Goal: Information Seeking & Learning: Compare options

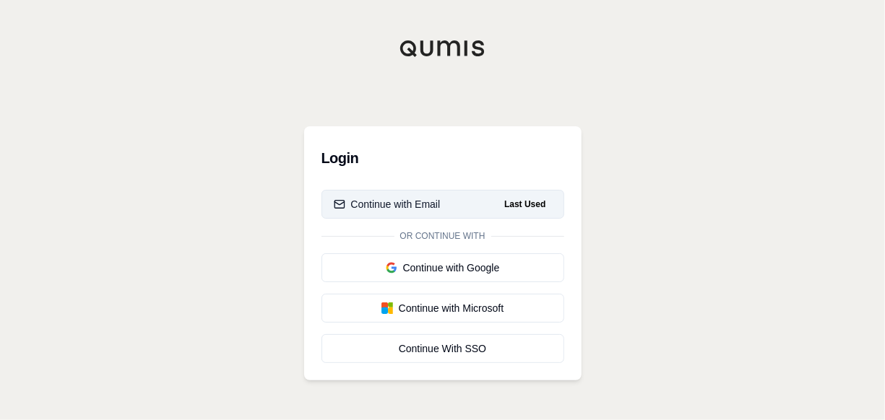
click at [381, 198] on div "Continue with Email" at bounding box center [387, 204] width 107 height 14
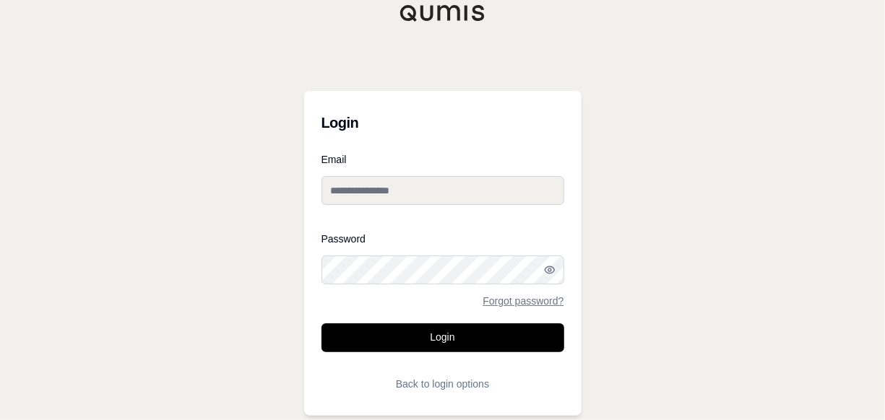
type input "**********"
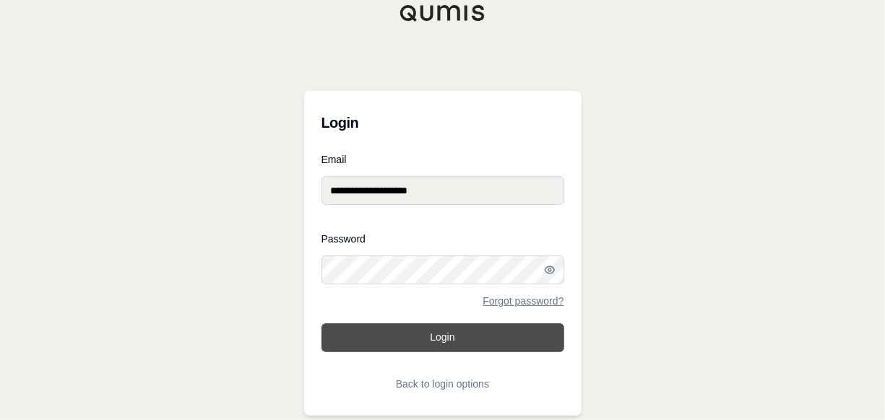
click at [446, 337] on button "Login" at bounding box center [442, 338] width 243 height 29
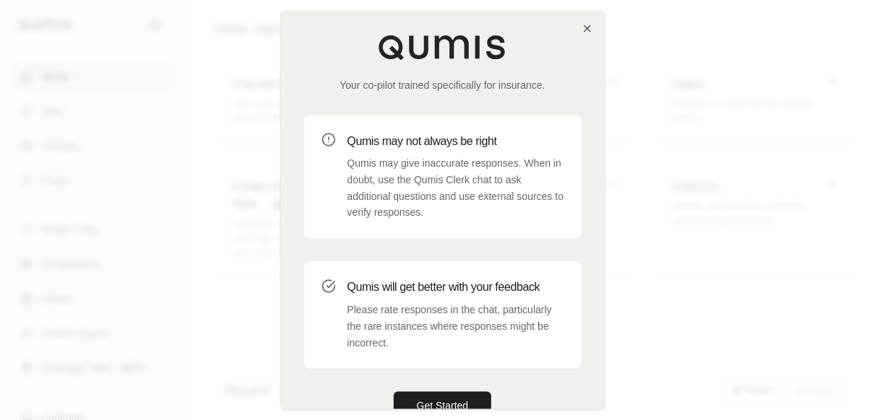
drag, startPoint x: 444, startPoint y: 402, endPoint x: 742, endPoint y: 287, distance: 318.7
click at [444, 401] on button "Get Started" at bounding box center [443, 406] width 98 height 29
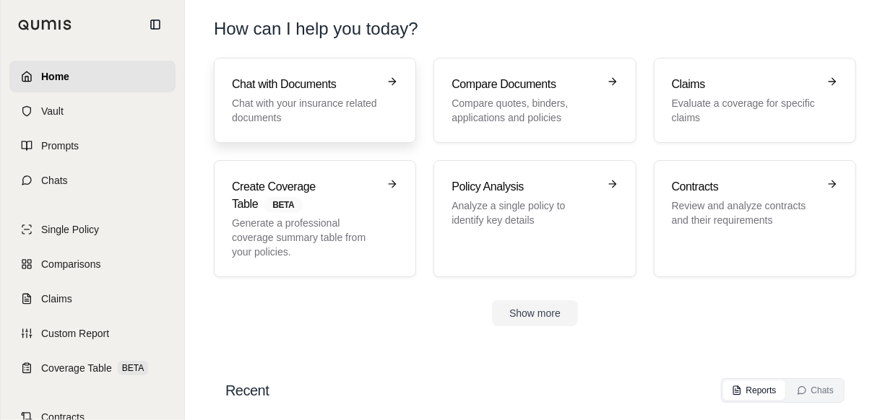
click at [290, 108] on p "Chat with your insurance related documents" at bounding box center [305, 110] width 146 height 29
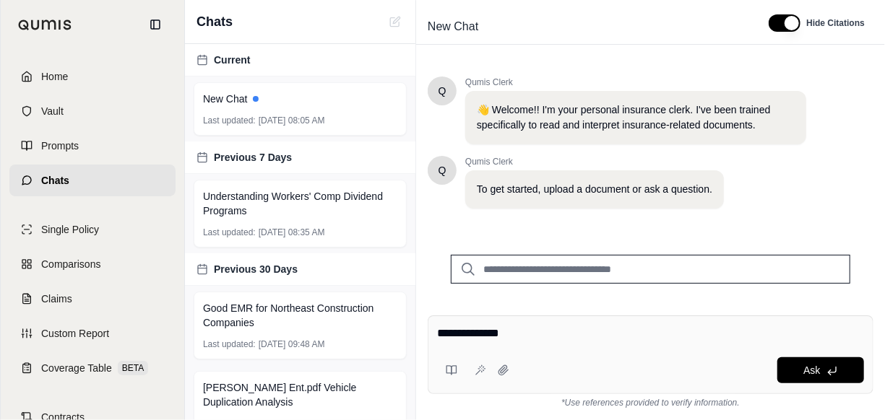
type textarea "**********"
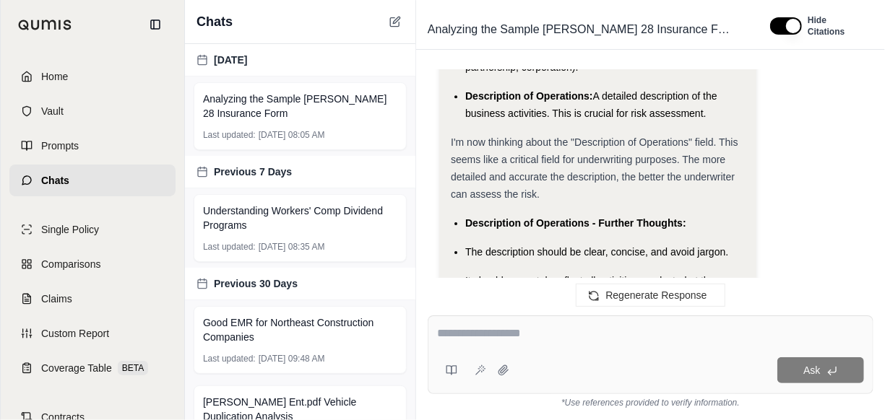
scroll to position [2115, 0]
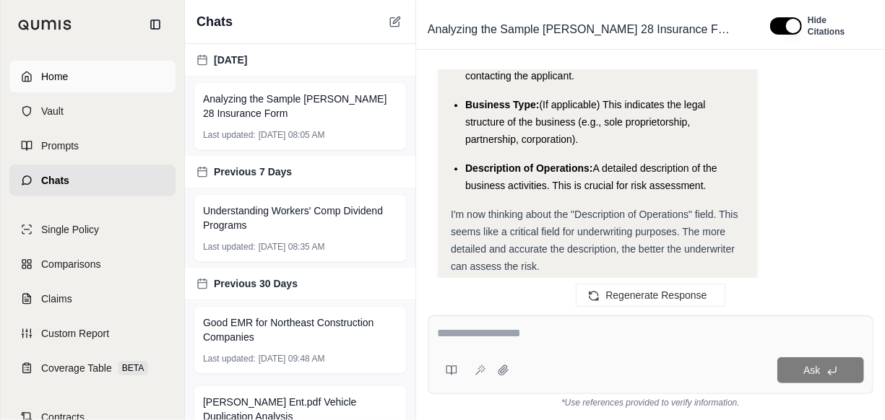
click at [81, 75] on link "Home" at bounding box center [92, 77] width 166 height 32
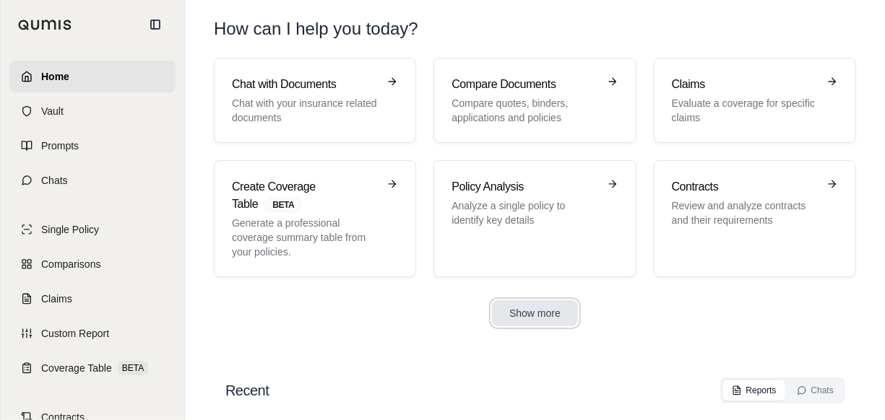
click at [538, 312] on button "Show more" at bounding box center [535, 313] width 86 height 26
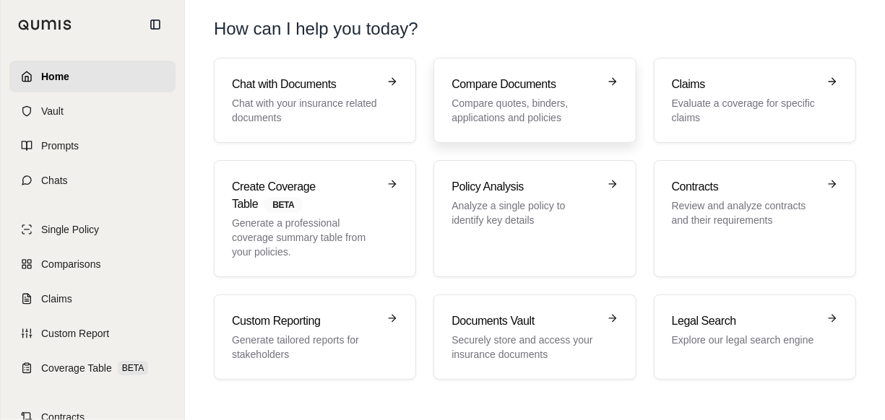
click at [524, 113] on p "Compare quotes, binders, applications and policies" at bounding box center [524, 110] width 146 height 29
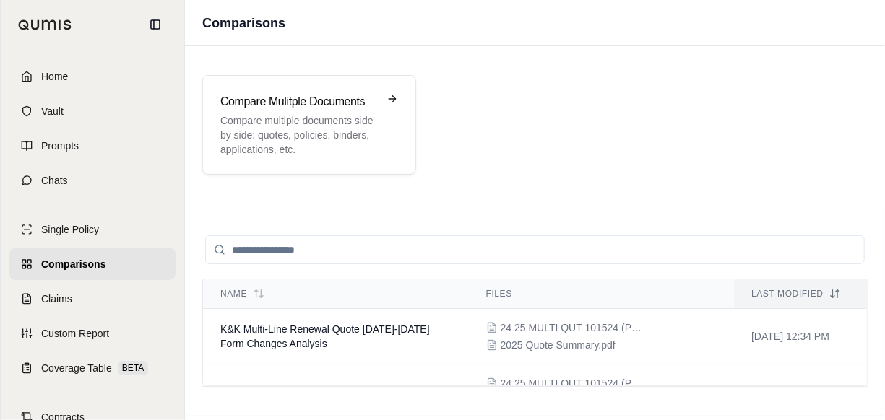
scroll to position [32, 0]
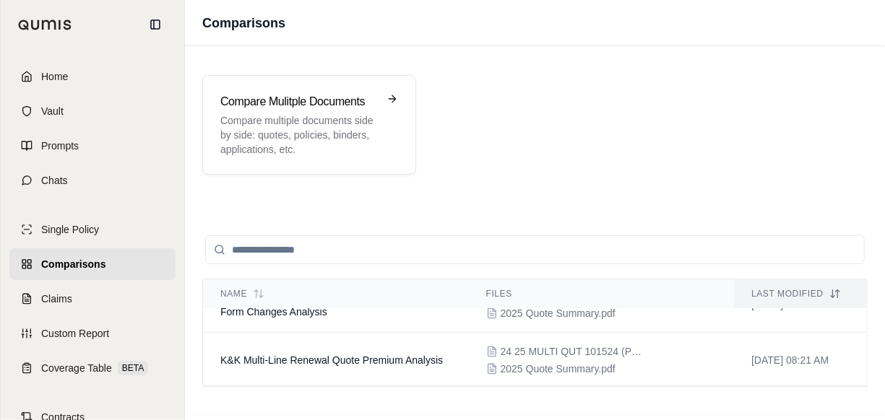
click at [286, 249] on input "search" at bounding box center [534, 249] width 659 height 29
click at [321, 123] on p "Compare multiple documents side by side: quotes, policies, binders, application…" at bounding box center [298, 134] width 157 height 43
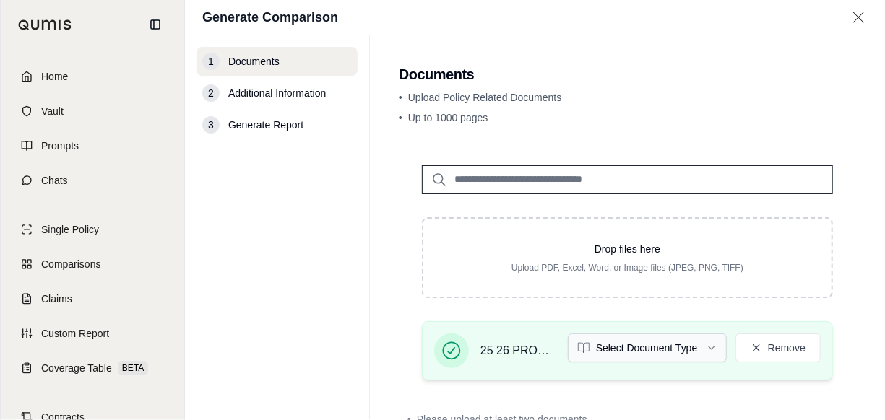
click at [696, 350] on html "Home Vault Prompts Chats Single Policy Comparisons Claims Custom Report Coverag…" at bounding box center [442, 210] width 885 height 420
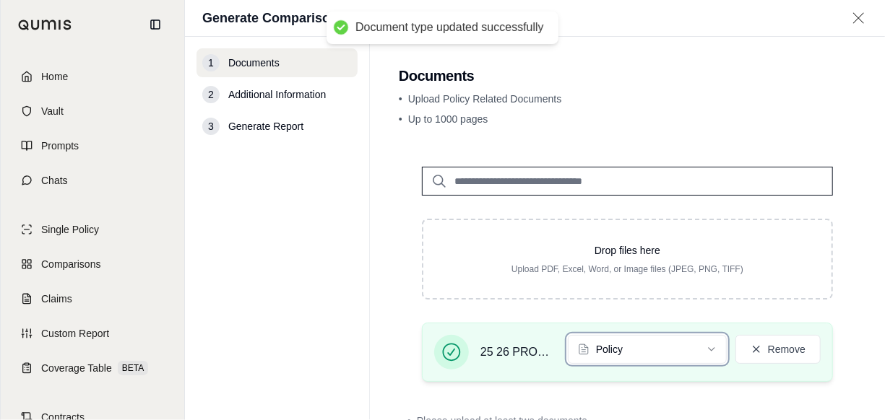
scroll to position [97, 0]
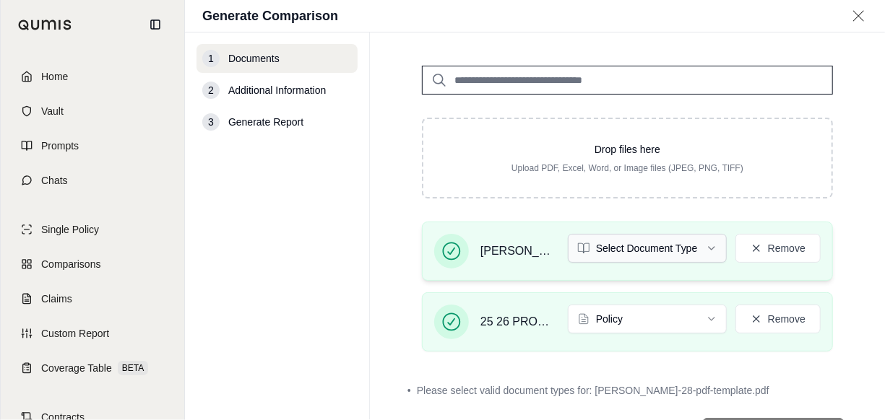
click at [702, 245] on html "Home Vault Prompts Chats Single Policy Comparisons Claims Custom Report Coverag…" at bounding box center [442, 210] width 885 height 420
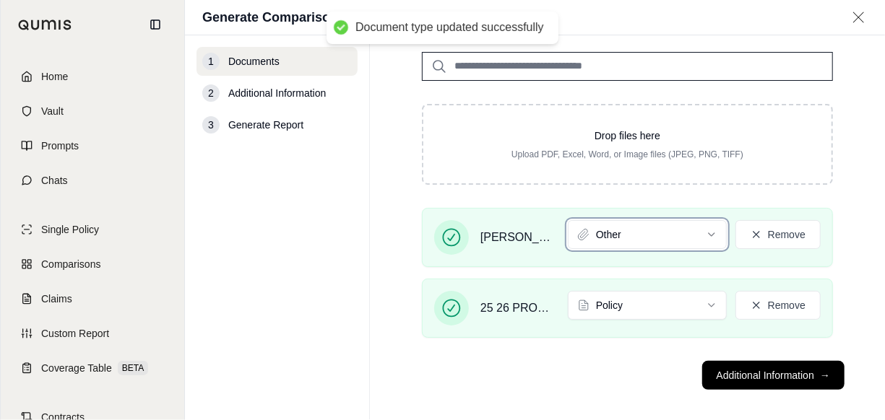
scroll to position [122, 0]
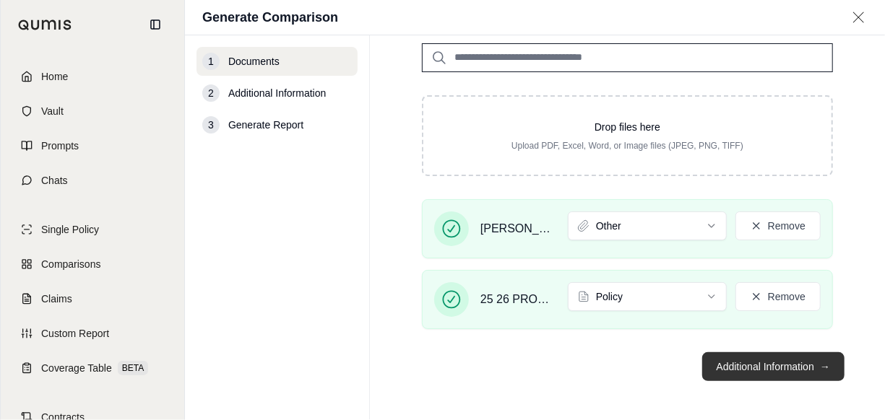
click at [752, 369] on button "Additional Information →" at bounding box center [773, 366] width 142 height 29
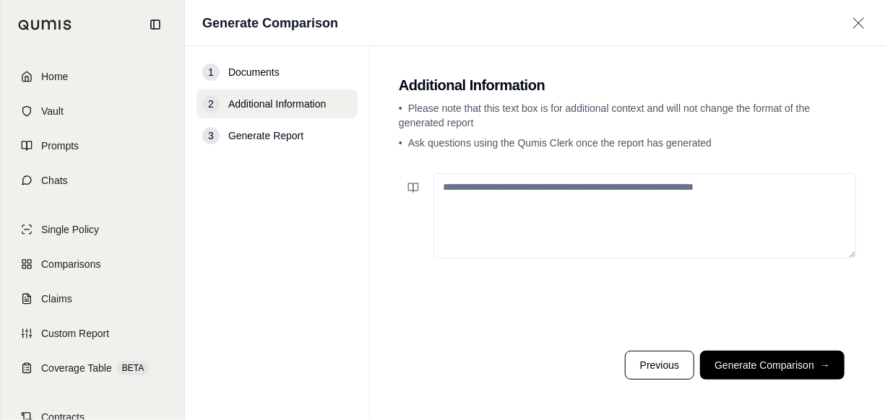
click at [486, 187] on textarea at bounding box center [644, 215] width 422 height 85
type textarea "*"
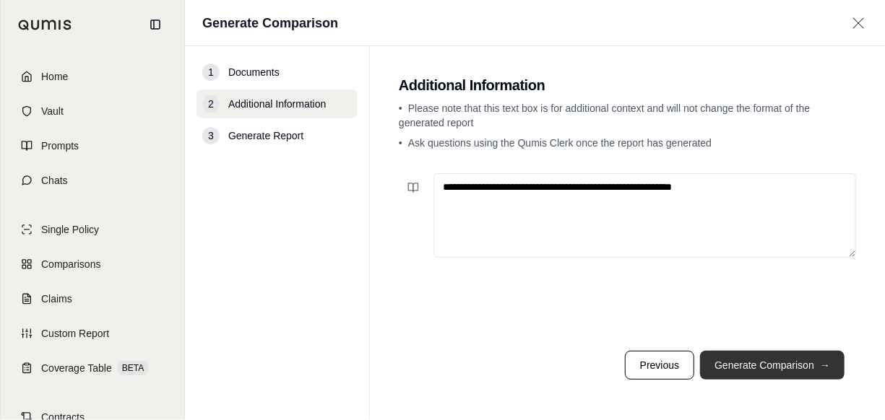
type textarea "**********"
click at [775, 357] on button "Generate Comparison →" at bounding box center [772, 365] width 144 height 29
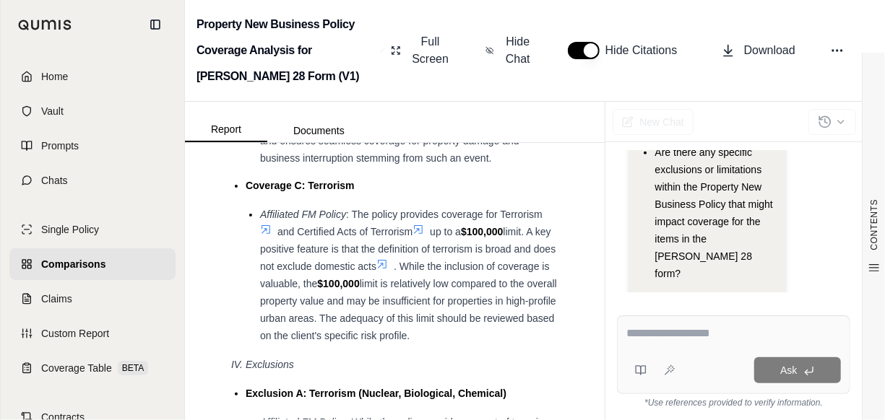
scroll to position [4312, 0]
